Goal: Task Accomplishment & Management: Use online tool/utility

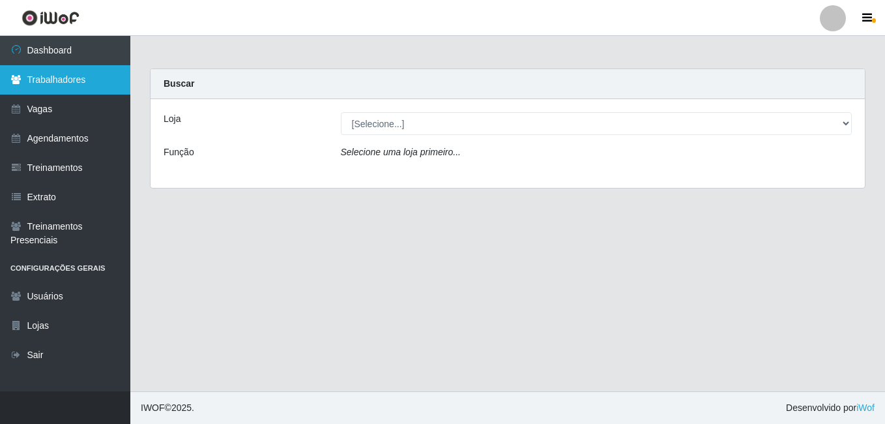
click at [96, 83] on link "Trabalhadores" at bounding box center [65, 79] width 130 height 29
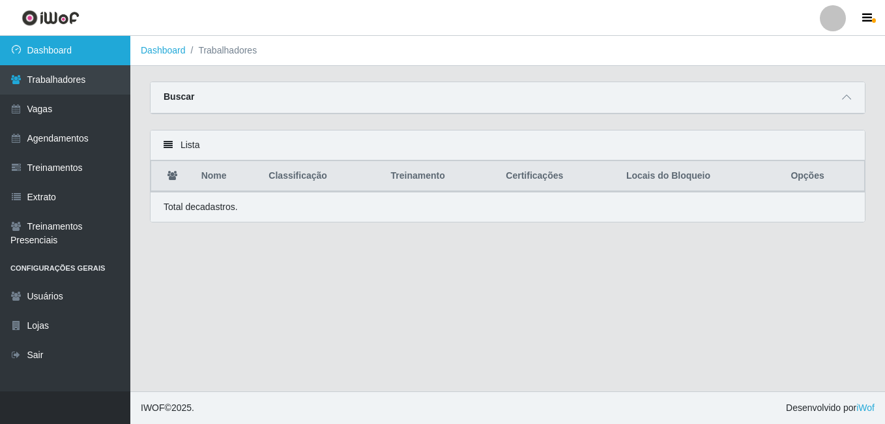
click at [74, 48] on link "Dashboard" at bounding box center [65, 50] width 130 height 29
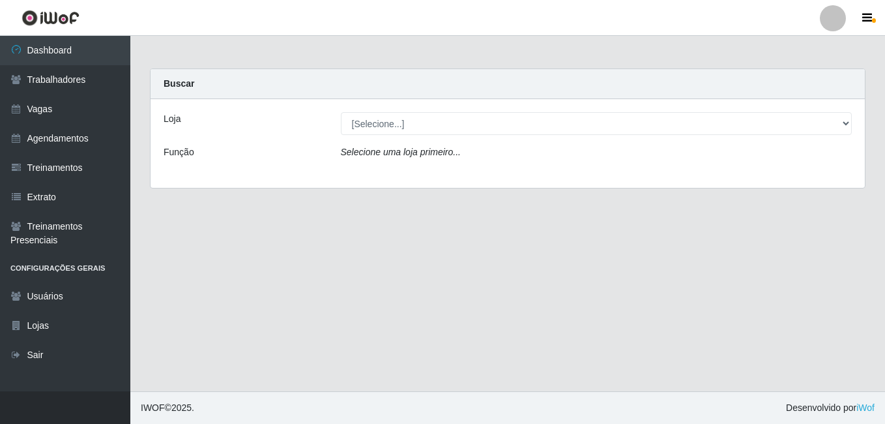
click at [424, 137] on div "Loja [Selecione...] [GEOGRAPHIC_DATA] - [DATE] Shopping Função Selecione uma lo…" at bounding box center [508, 143] width 714 height 89
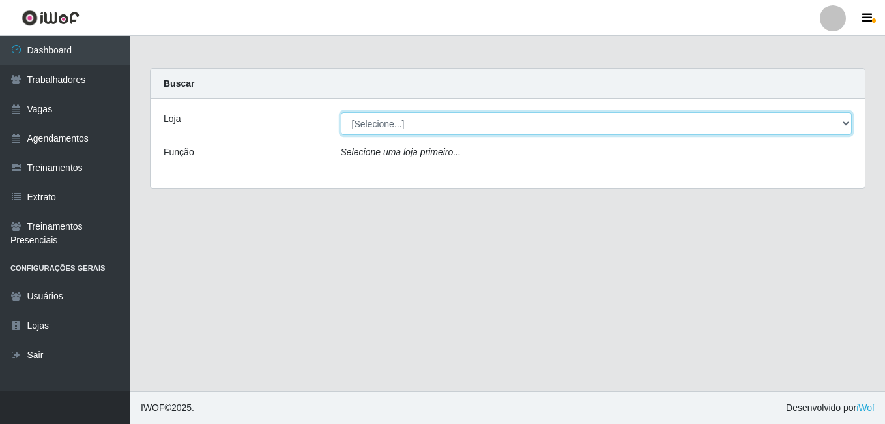
click at [418, 127] on select "[Selecione...] [GEOGRAPHIC_DATA] - [DATE][GEOGRAPHIC_DATA]" at bounding box center [597, 123] width 512 height 23
select select "471"
click at [341, 112] on select "[Selecione...] [GEOGRAPHIC_DATA] - [DATE][GEOGRAPHIC_DATA]" at bounding box center [597, 123] width 512 height 23
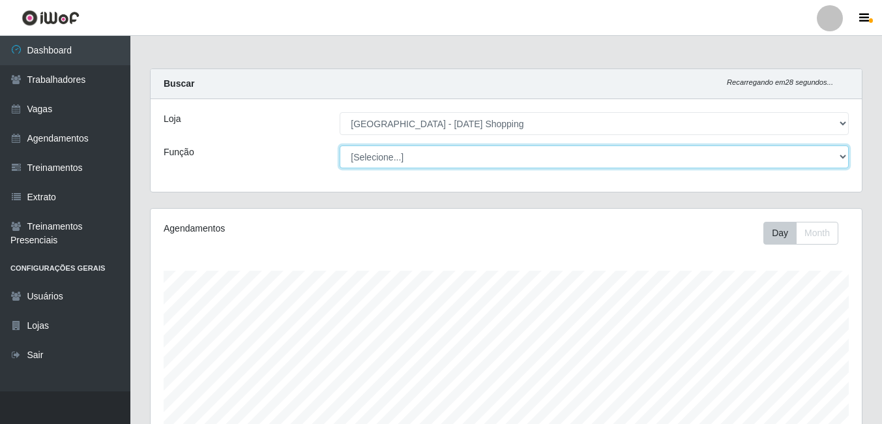
click at [398, 161] on select "[Selecione...] ASG ASG + ASG ++ Assistente de [PERSON_NAME] Assistente de [PERS…" at bounding box center [594, 156] width 509 height 23
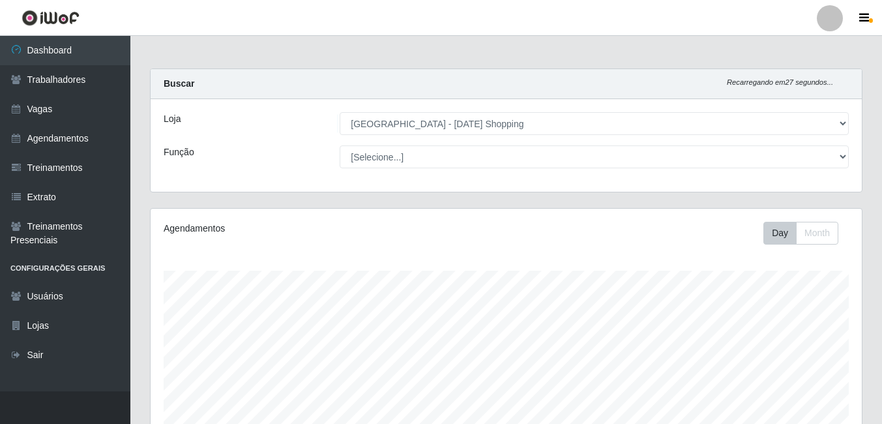
click at [297, 170] on div "Loja [Selecione...] [GEOGRAPHIC_DATA] - [GEOGRAPHIC_DATA] Shopping Função [Sele…" at bounding box center [506, 145] width 711 height 93
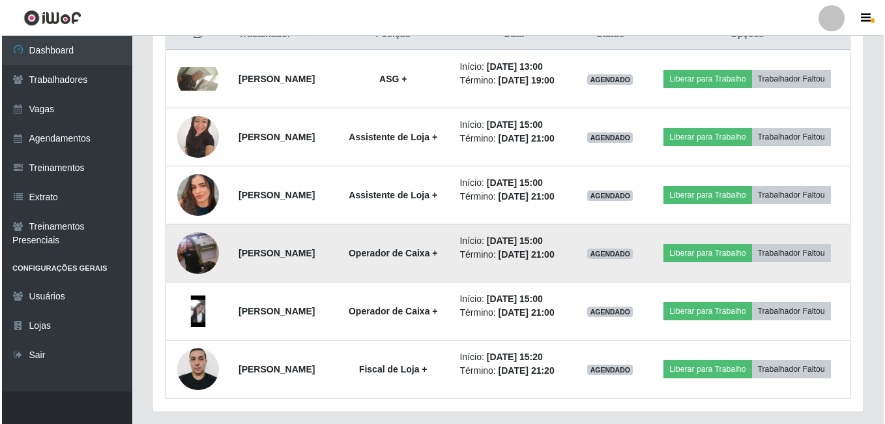
scroll to position [456, 0]
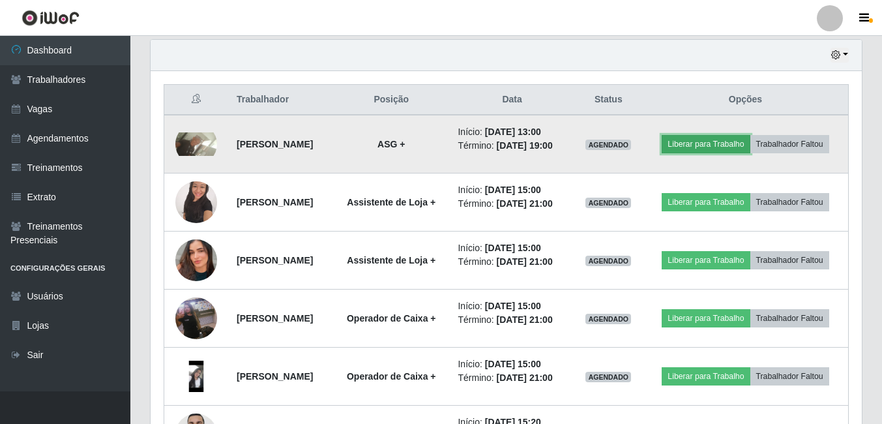
click at [725, 143] on button "Liberar para Trabalho" at bounding box center [705, 144] width 88 height 18
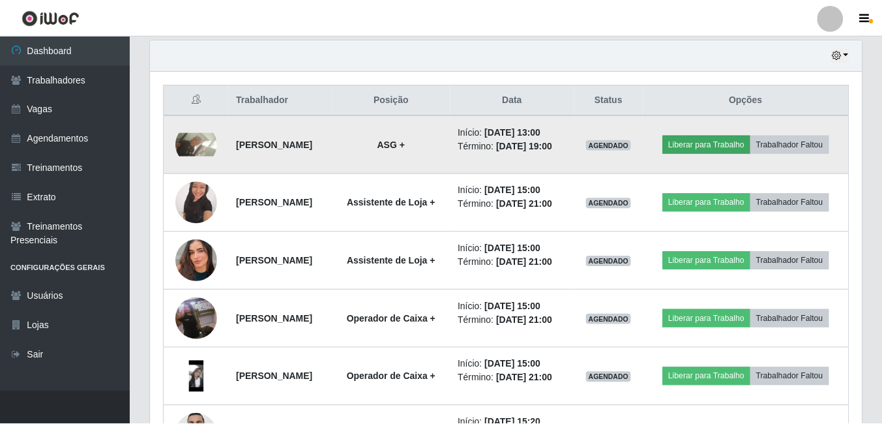
scroll to position [270, 704]
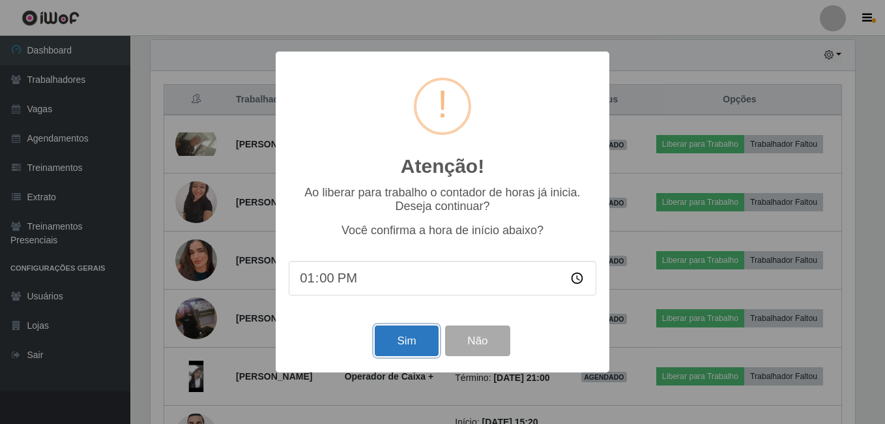
click at [414, 341] on button "Sim" at bounding box center [406, 340] width 63 height 31
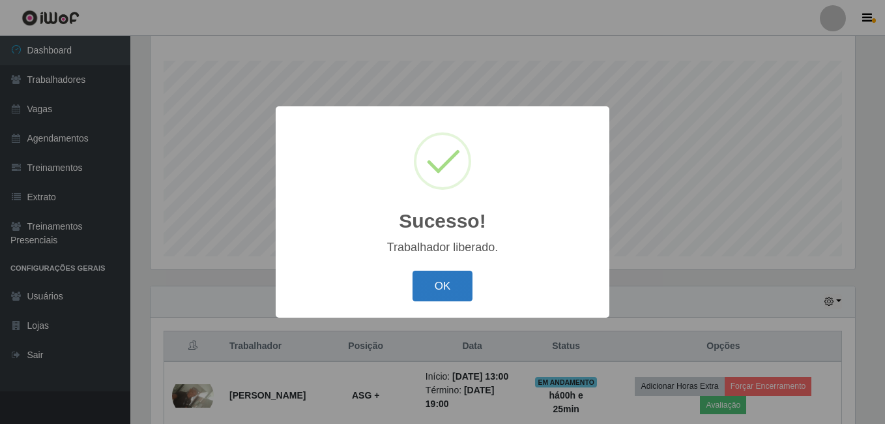
click at [467, 279] on button "OK" at bounding box center [443, 285] width 61 height 31
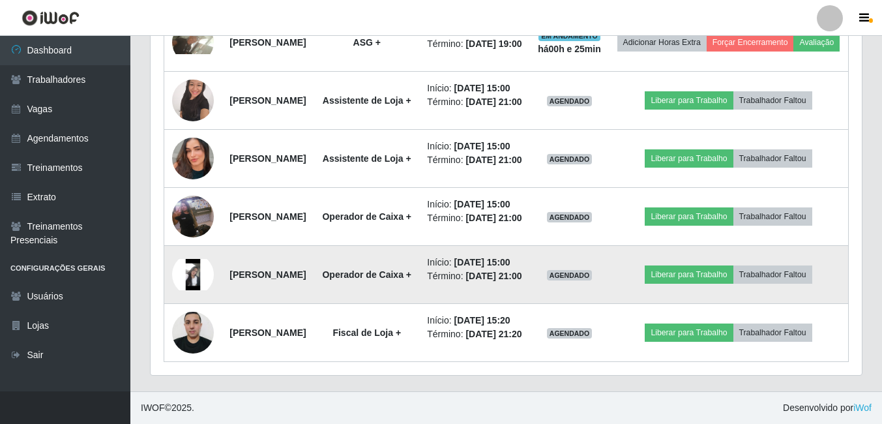
scroll to position [373, 0]
